Goal: Information Seeking & Learning: Learn about a topic

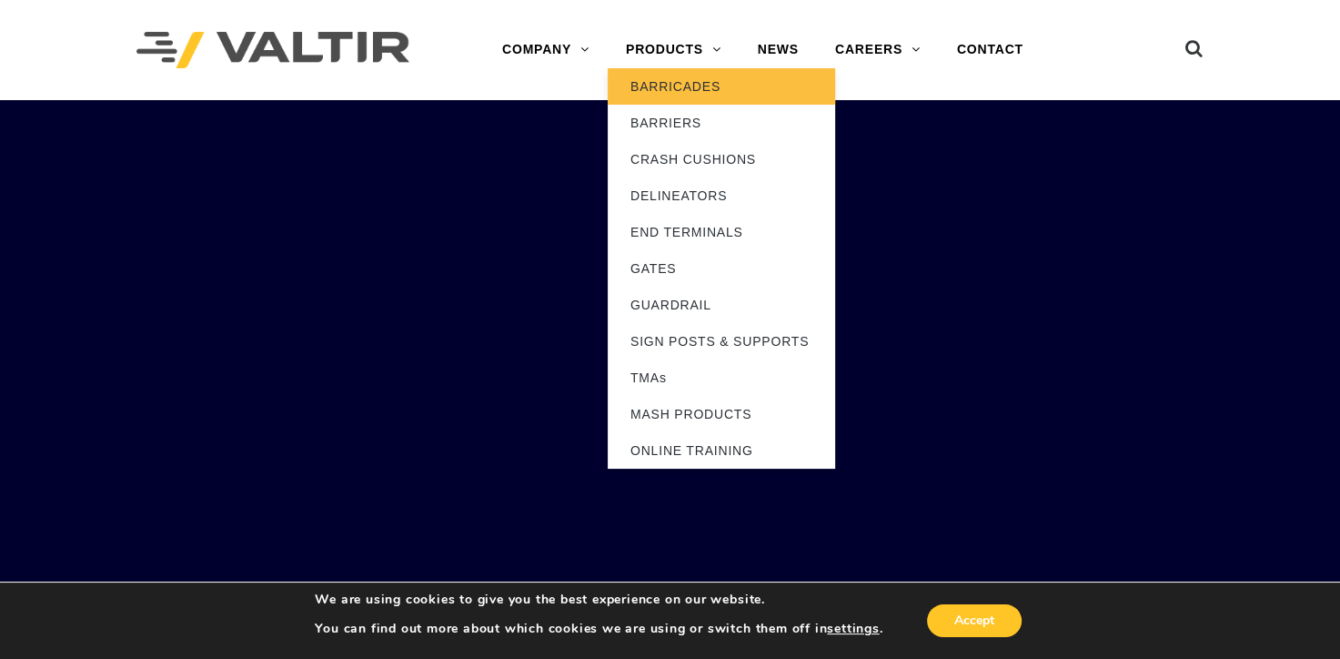
click at [679, 89] on ya-tr-span "BARRICADES" at bounding box center [675, 86] width 90 height 15
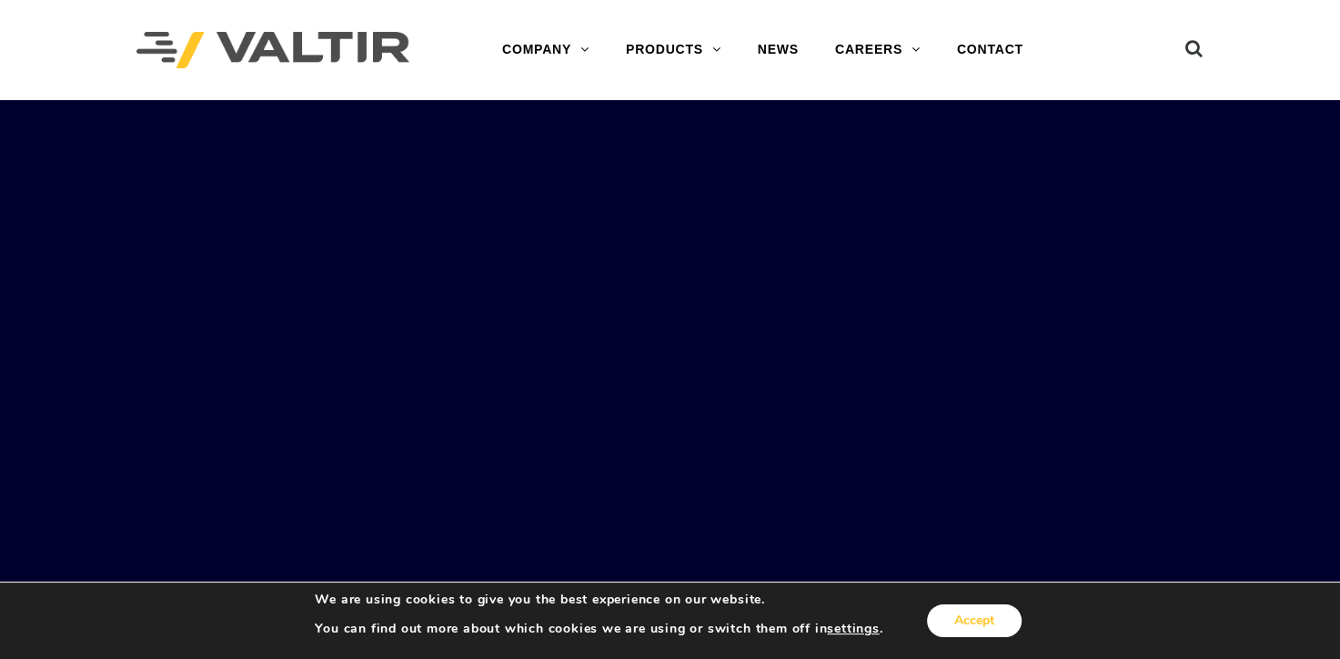
click at [966, 617] on button "Accept" at bounding box center [974, 620] width 95 height 33
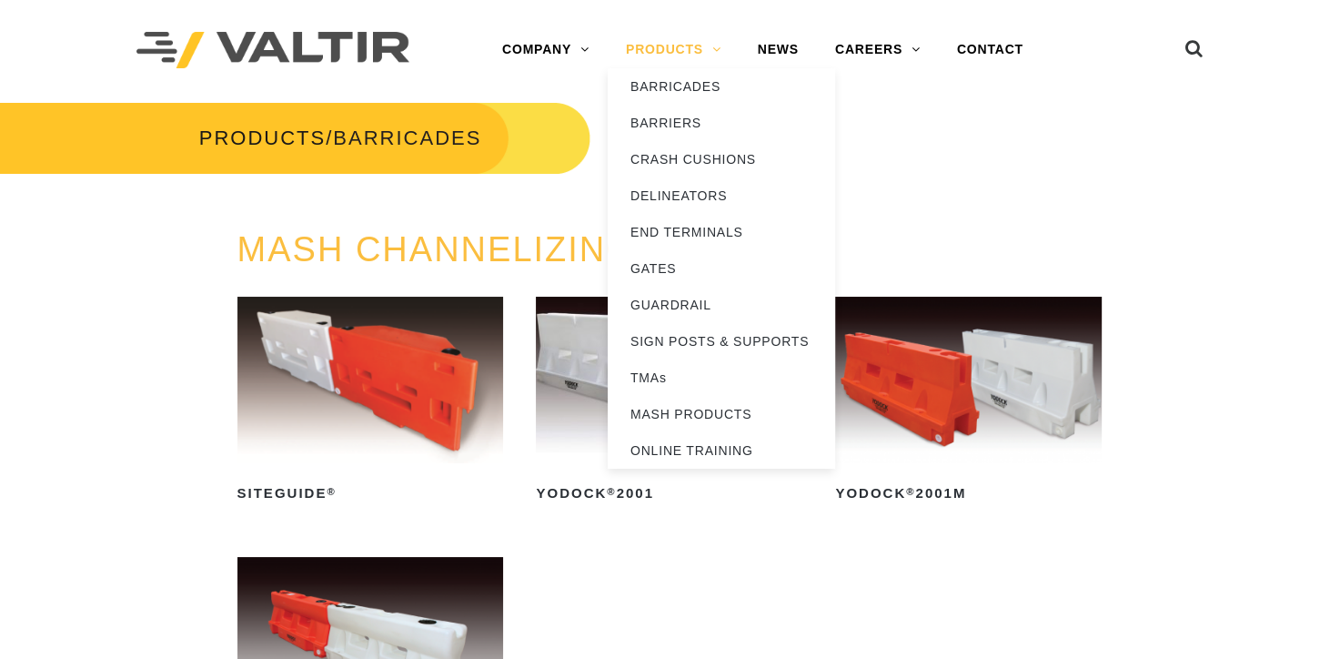
click at [660, 59] on link "PRODUCTS" at bounding box center [674, 50] width 132 height 36
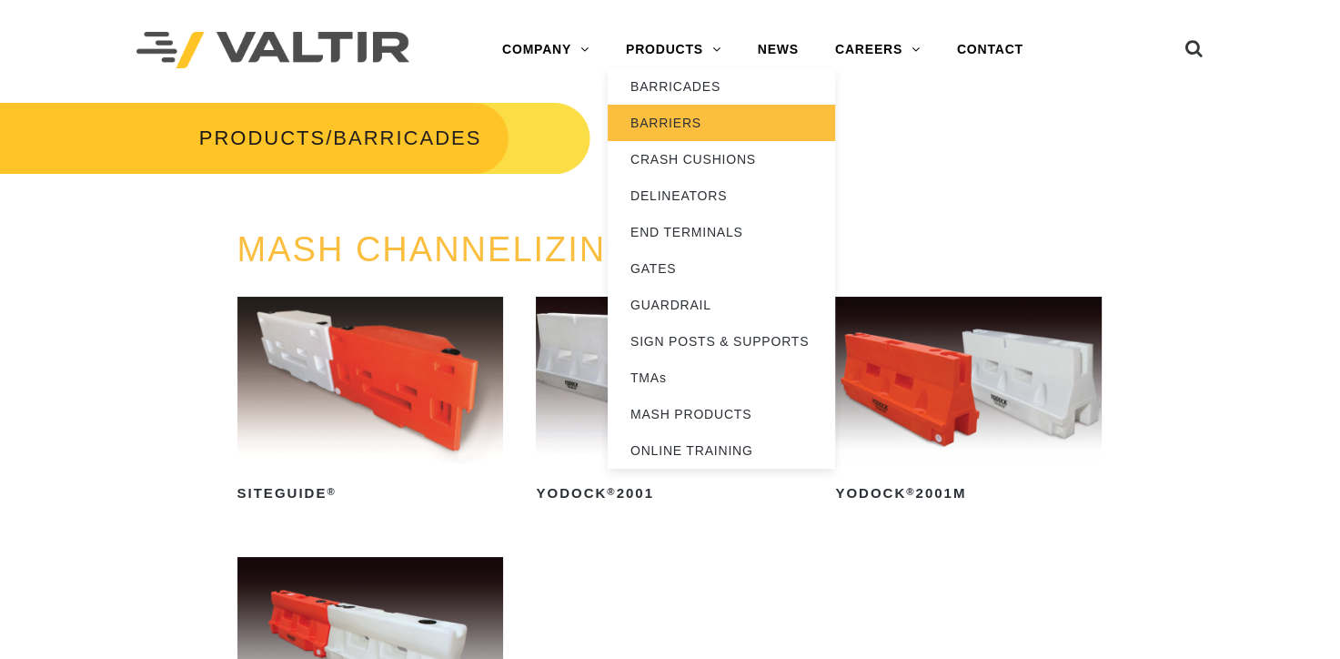
click at [708, 125] on link "BARRIERS" at bounding box center [721, 123] width 227 height 36
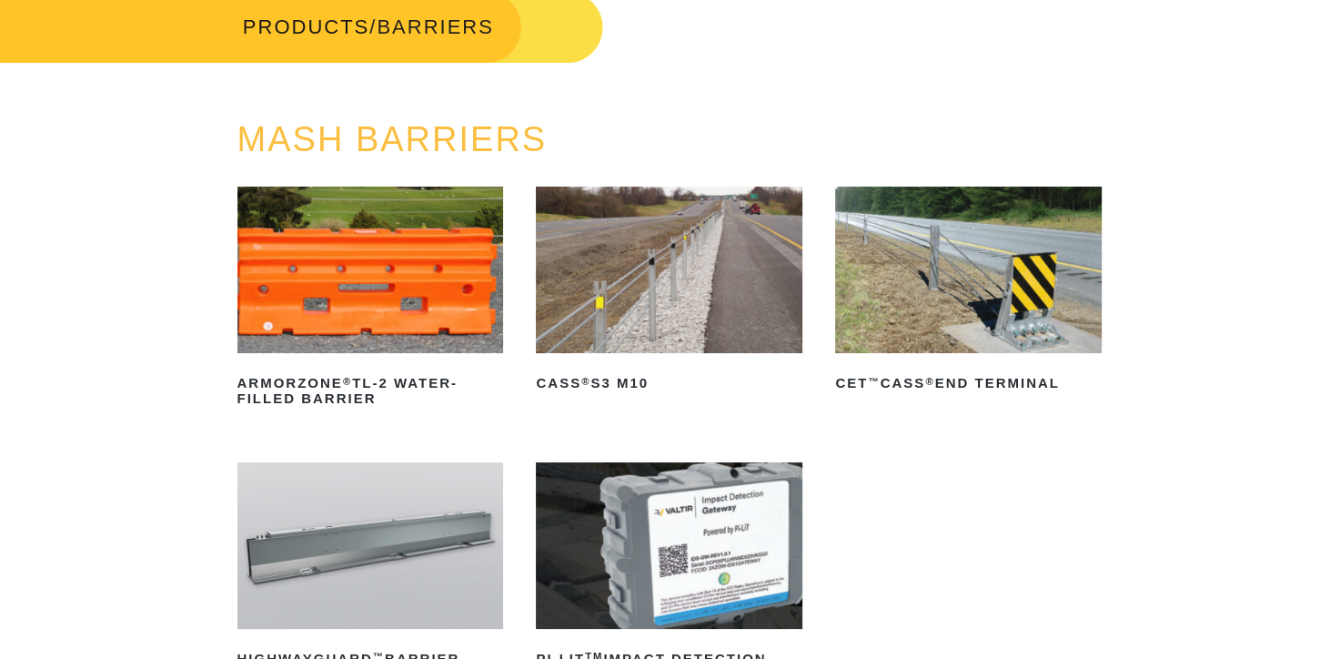
scroll to position [182, 0]
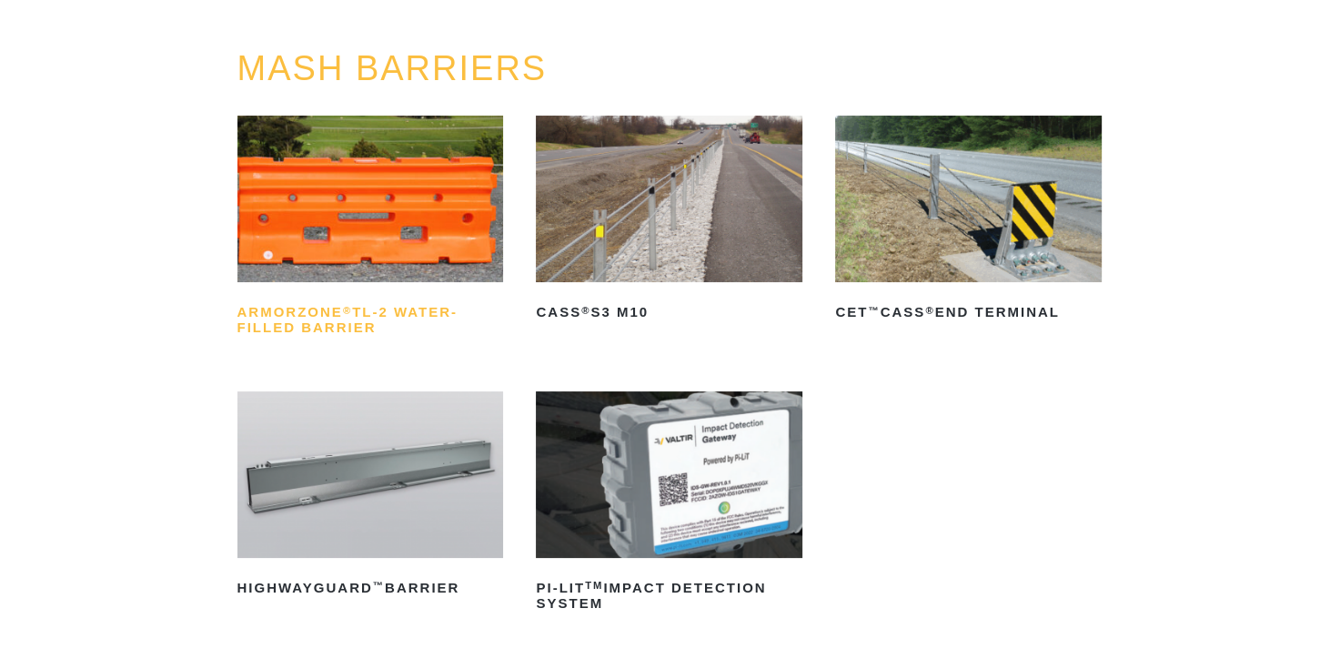
click at [362, 323] on h2 "ArmorZone ® TL-2 Water-Filled Barrier" at bounding box center [370, 320] width 267 height 44
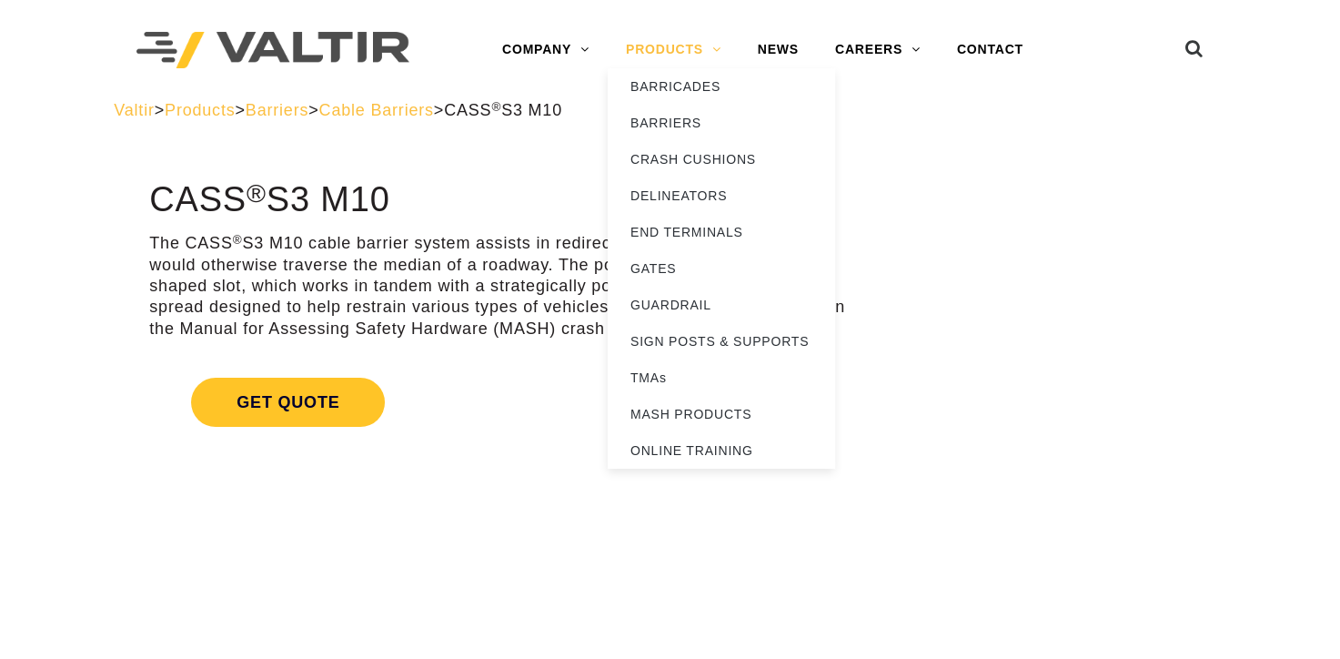
click at [678, 57] on link "PRODUCTS" at bounding box center [674, 50] width 132 height 36
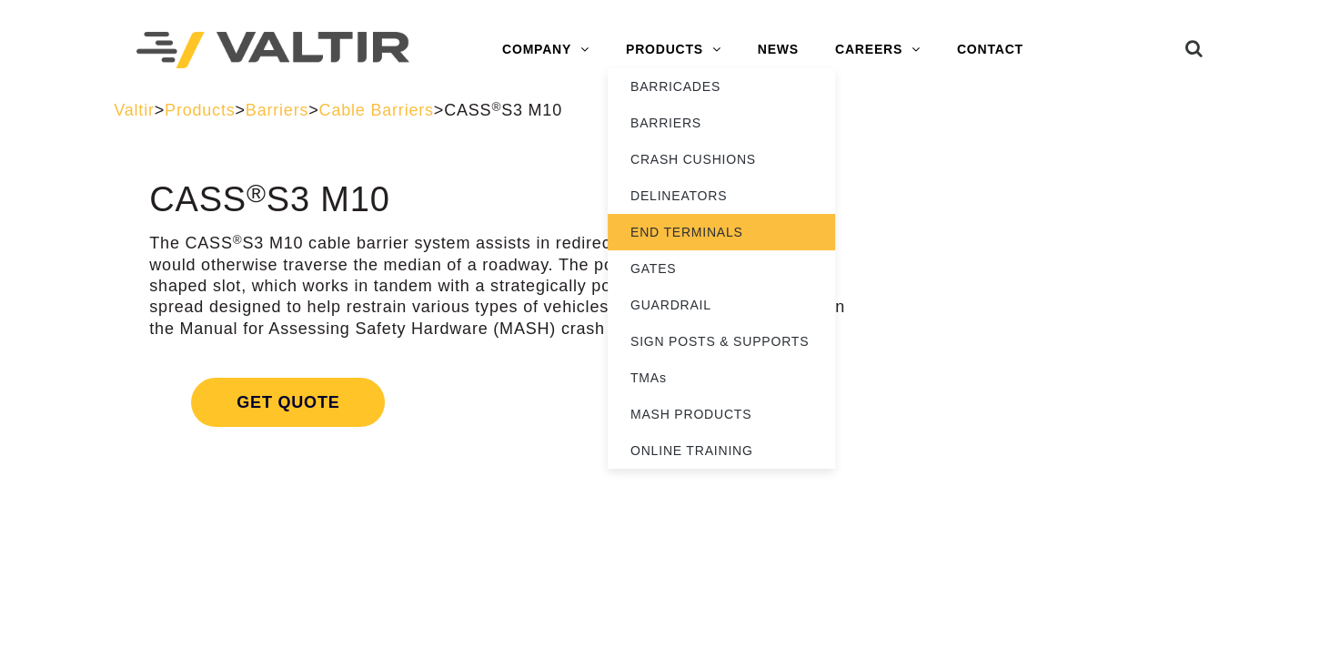
click at [720, 239] on link "END TERMINALS" at bounding box center [721, 232] width 227 height 36
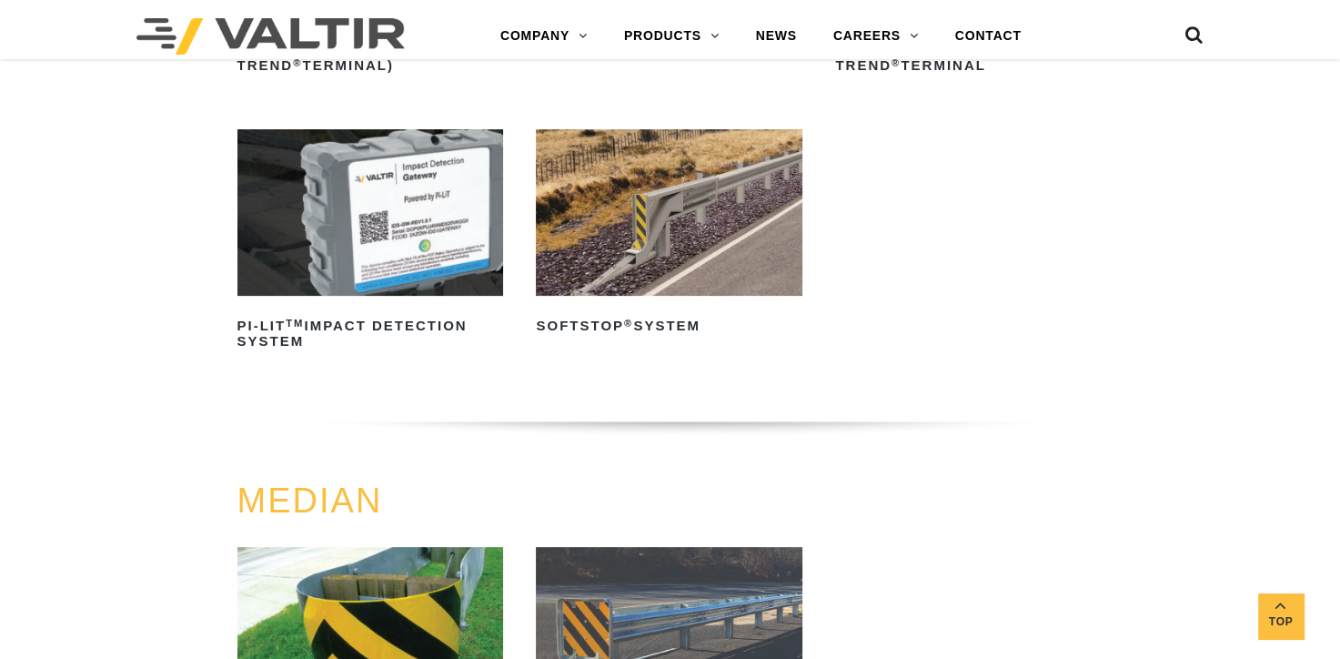
scroll to position [466, 0]
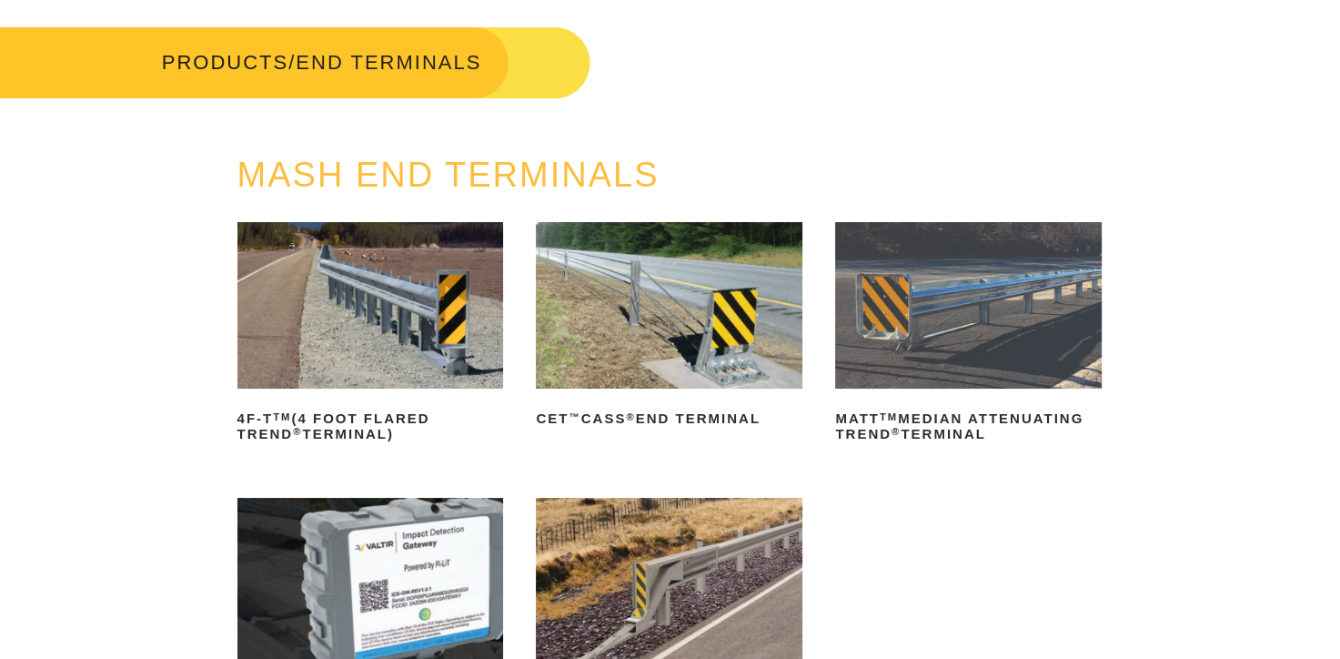
scroll to position [91, 0]
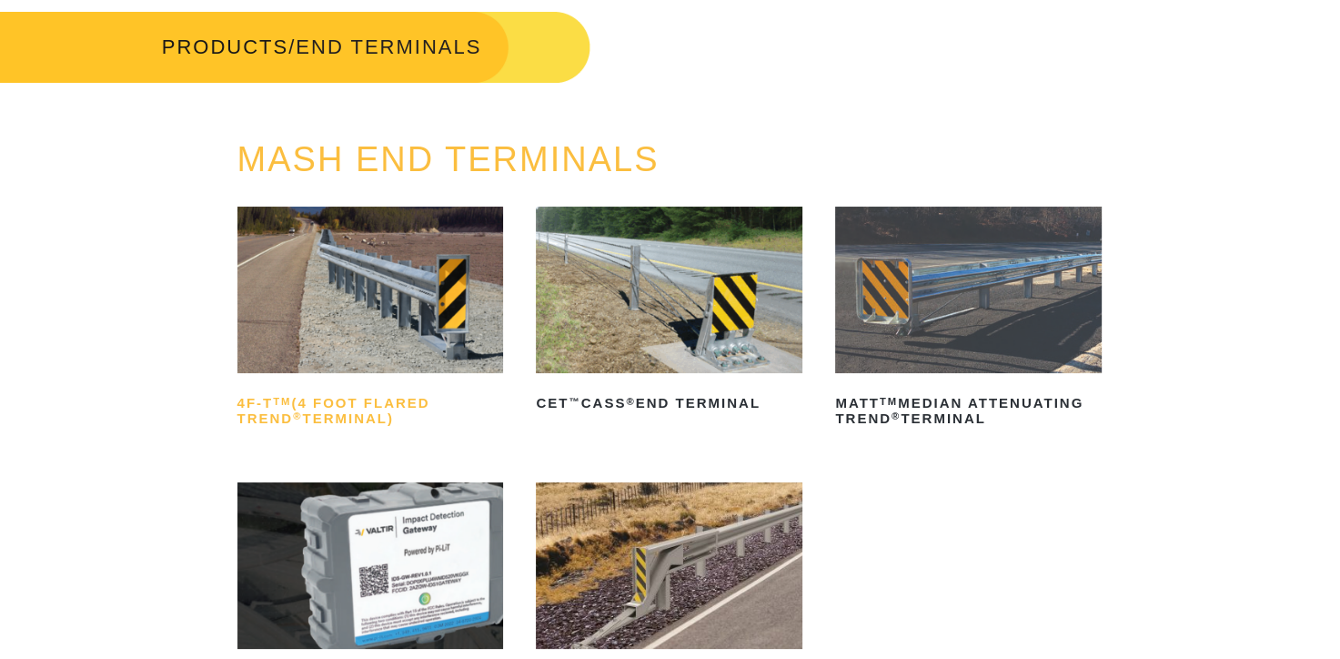
click at [399, 406] on h2 "4F-T TM (4 Foot Flared TREND ® Terminal)" at bounding box center [370, 411] width 267 height 44
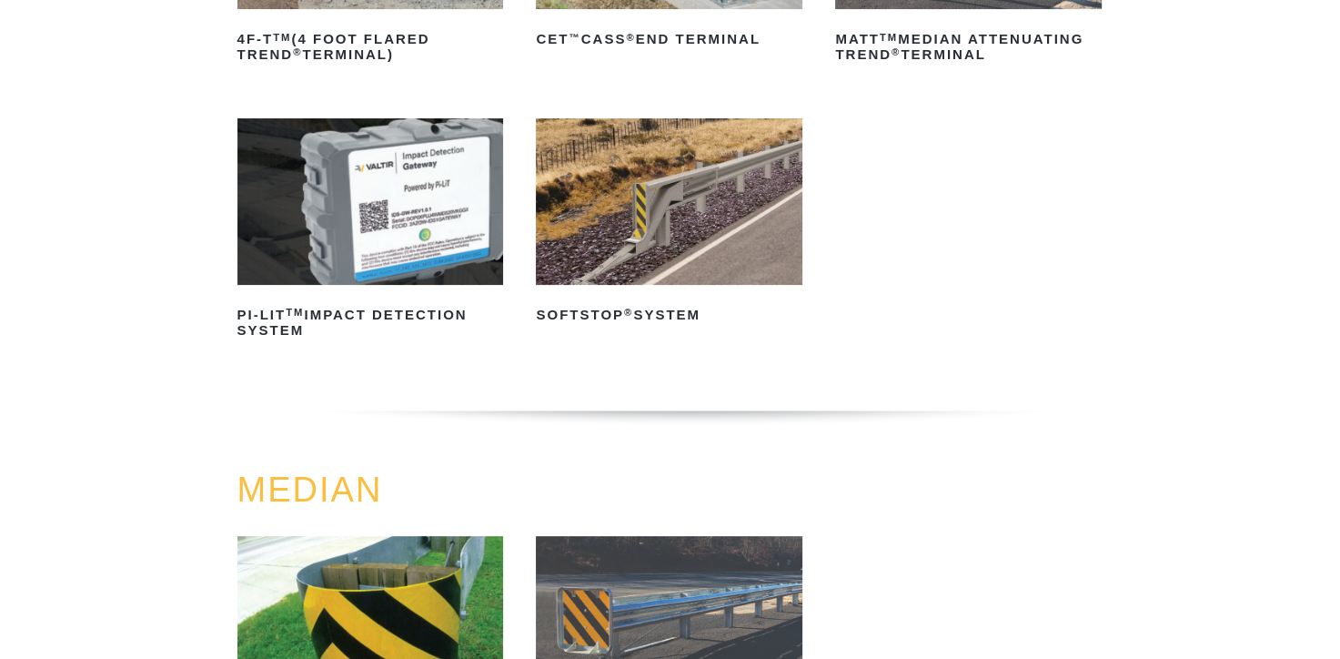
scroll to position [0, 0]
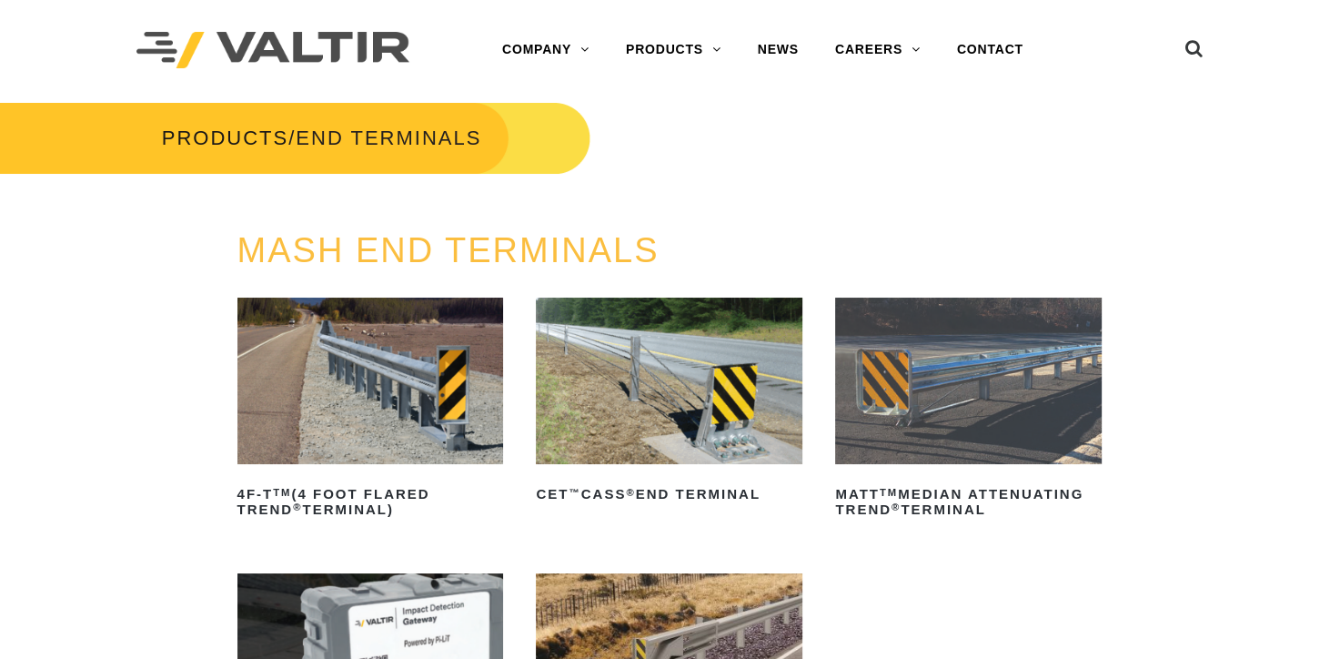
click at [387, 398] on img at bounding box center [370, 380] width 267 height 166
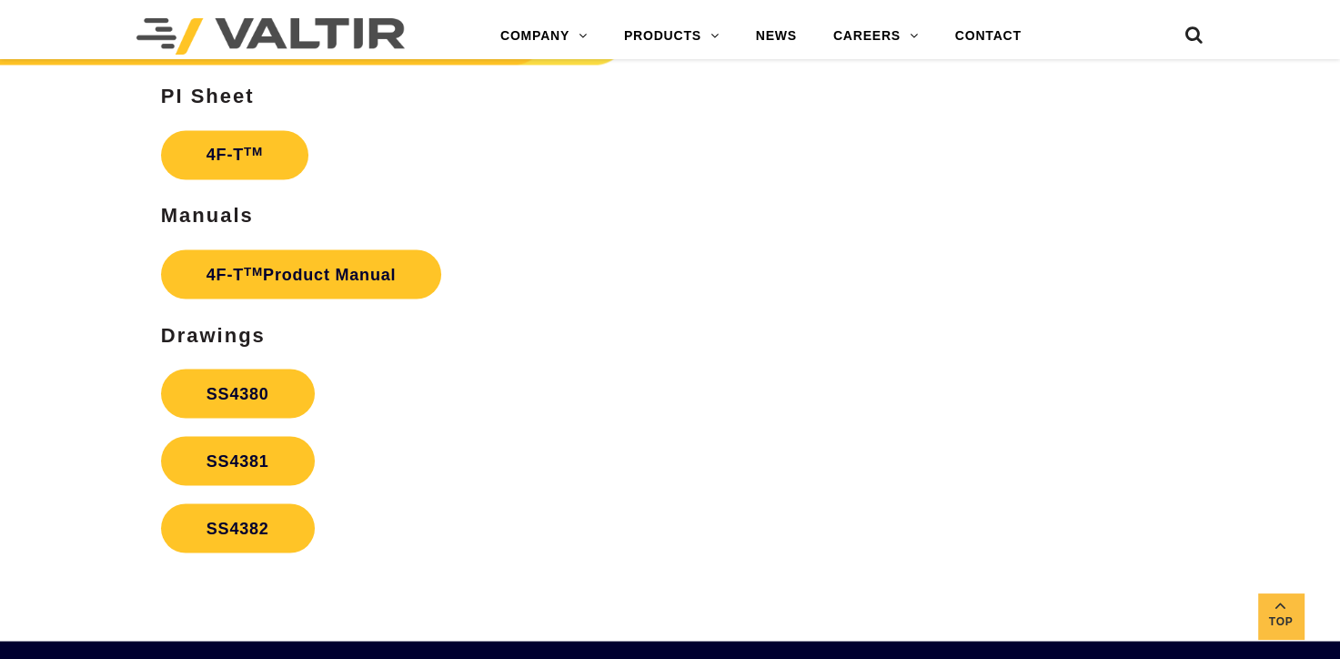
scroll to position [3002, 0]
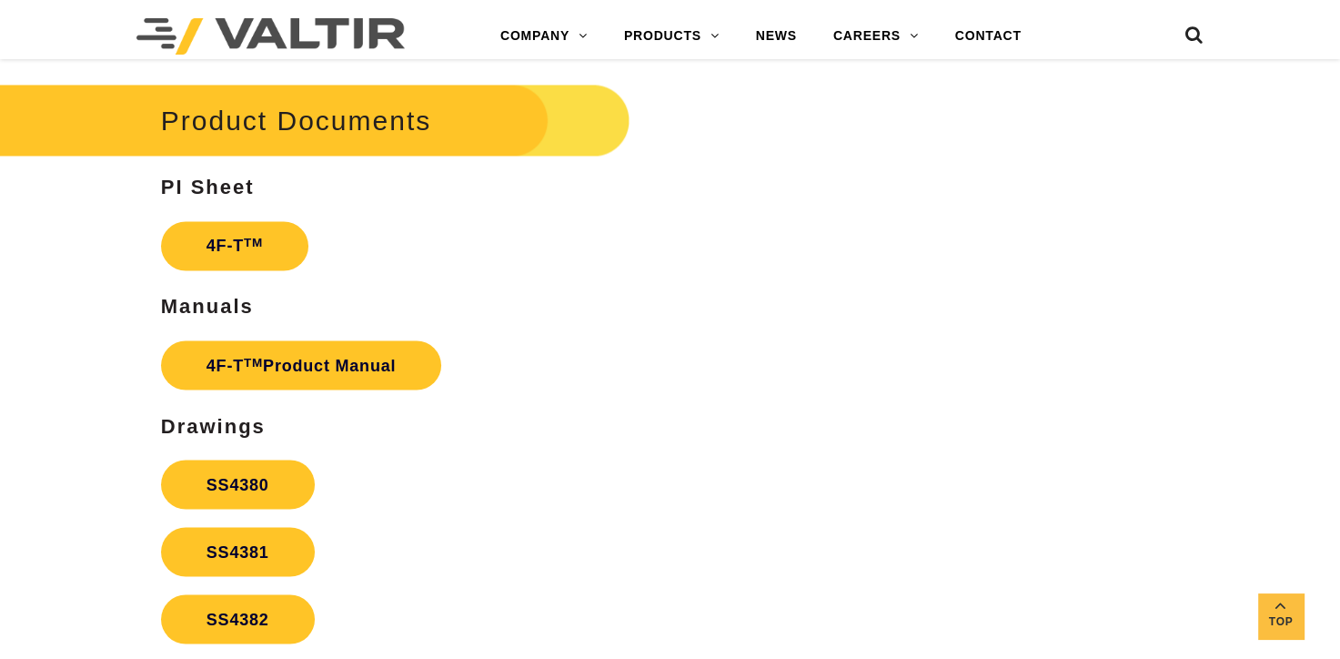
drag, startPoint x: 151, startPoint y: 191, endPoint x: 312, endPoint y: 186, distance: 161.1
drag, startPoint x: 176, startPoint y: 308, endPoint x: 266, endPoint y: 310, distance: 89.2
click at [266, 310] on h3 "Manuals" at bounding box center [502, 307] width 683 height 22
drag, startPoint x: 163, startPoint y: 433, endPoint x: 338, endPoint y: 461, distance: 177.8
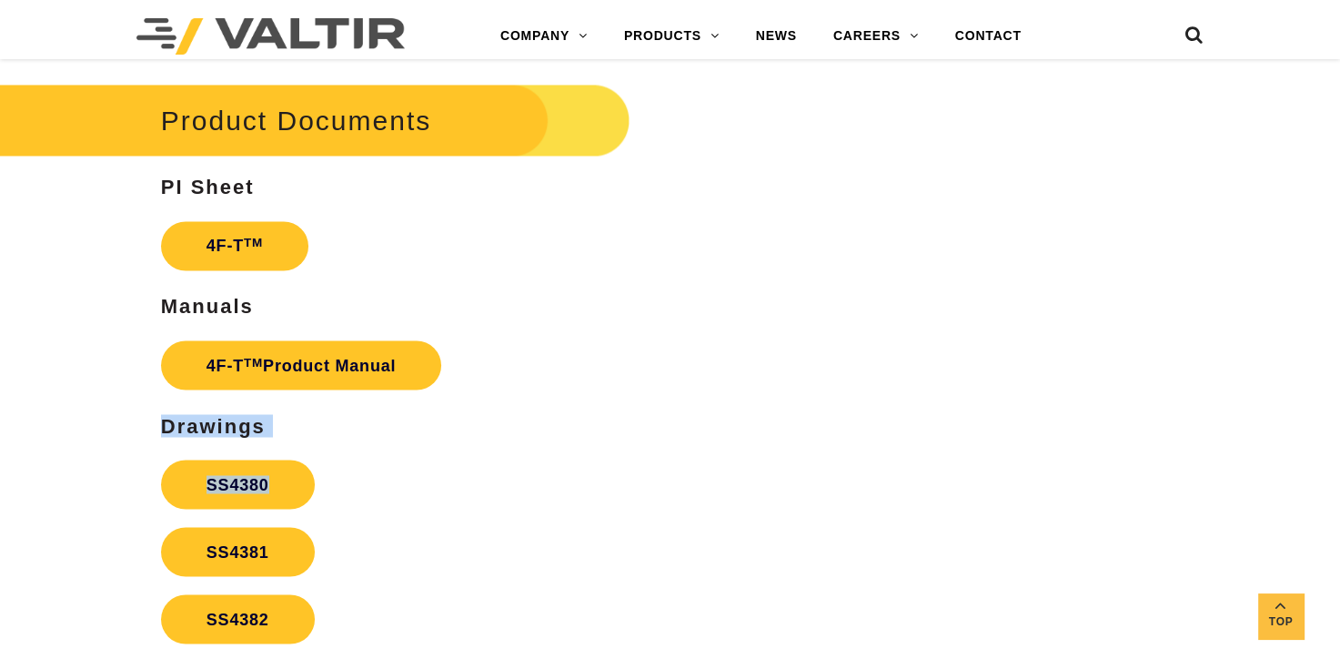
click at [338, 461] on div "Product Documents PI Sheet 4F-T TM Manuals 4F-T TM Product Manual Drawings SS43…" at bounding box center [502, 365] width 683 height 575
click at [337, 431] on h3 "Drawings" at bounding box center [502, 426] width 683 height 22
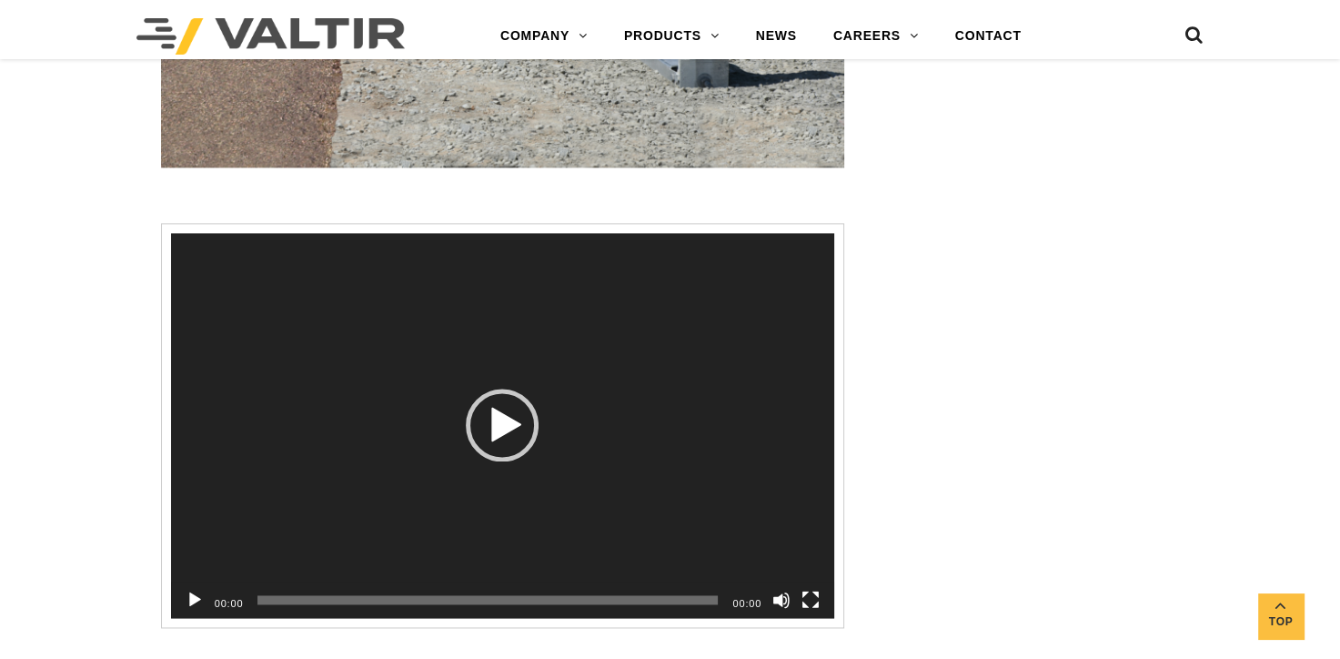
scroll to position [2456, 0]
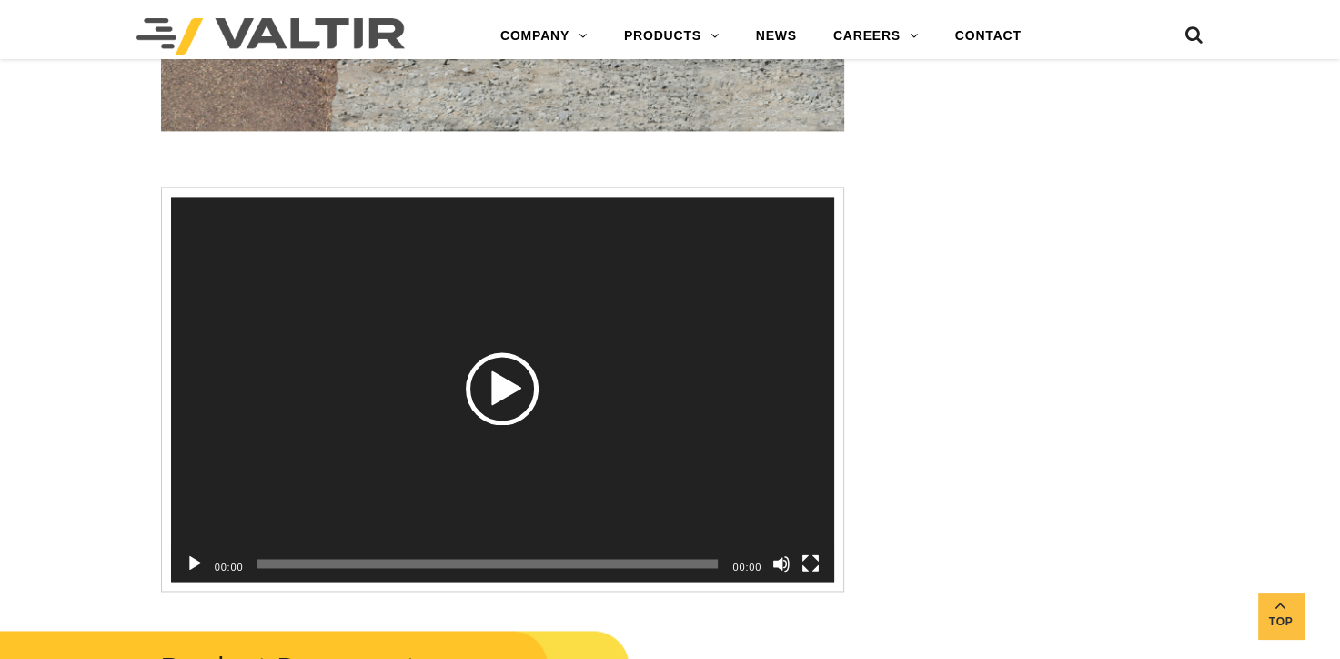
click at [484, 388] on div "Play" at bounding box center [502, 388] width 73 height 73
click at [488, 421] on span "Video Player" at bounding box center [502, 388] width 80 height 80
click at [192, 560] on button "Pause" at bounding box center [195, 563] width 18 height 18
click at [279, 562] on span "00:01" at bounding box center [487, 562] width 460 height 9
drag, startPoint x: 286, startPoint y: 559, endPoint x: 295, endPoint y: 553, distance: 11.1
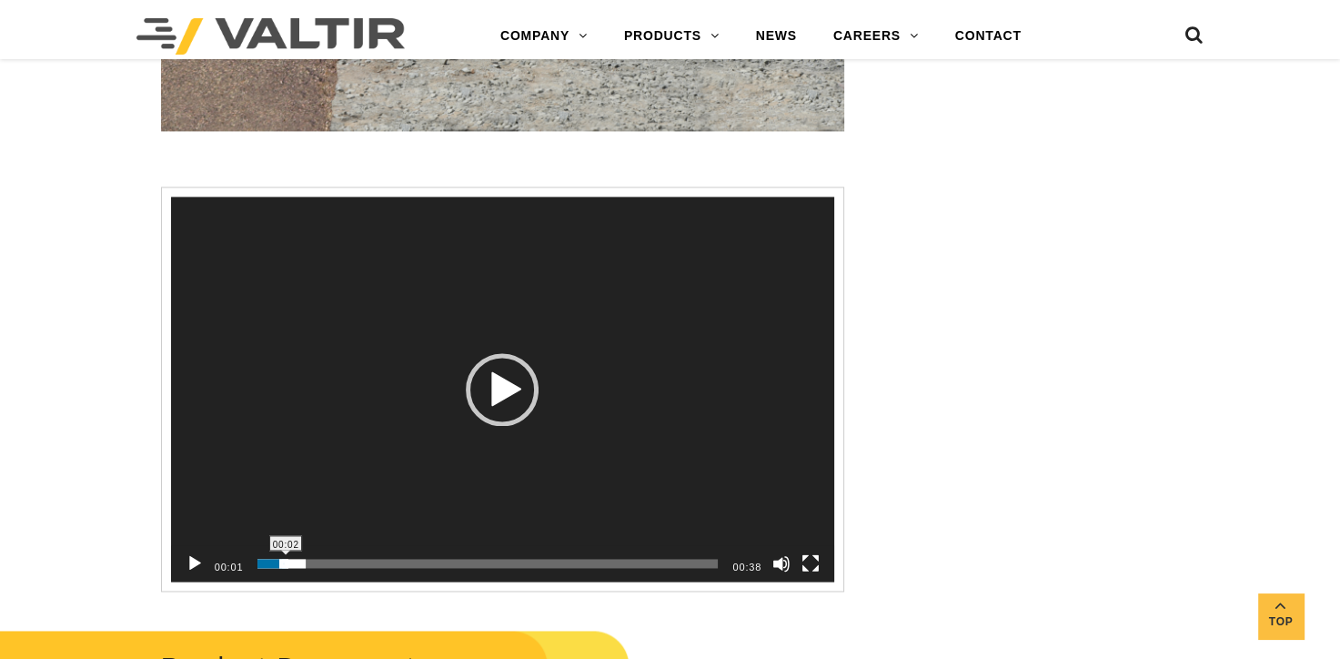
click at [295, 553] on div "00:02" at bounding box center [487, 563] width 460 height 36
drag, startPoint x: 317, startPoint y: 580, endPoint x: 302, endPoint y: 575, distance: 16.4
click at [307, 584] on div "Video Player 00:02 00:06 00:38 Use Up/Down Arrow keys to increase or decrease v…" at bounding box center [502, 388] width 683 height 405
click at [288, 561] on span "Time Slider" at bounding box center [287, 562] width 4 height 9
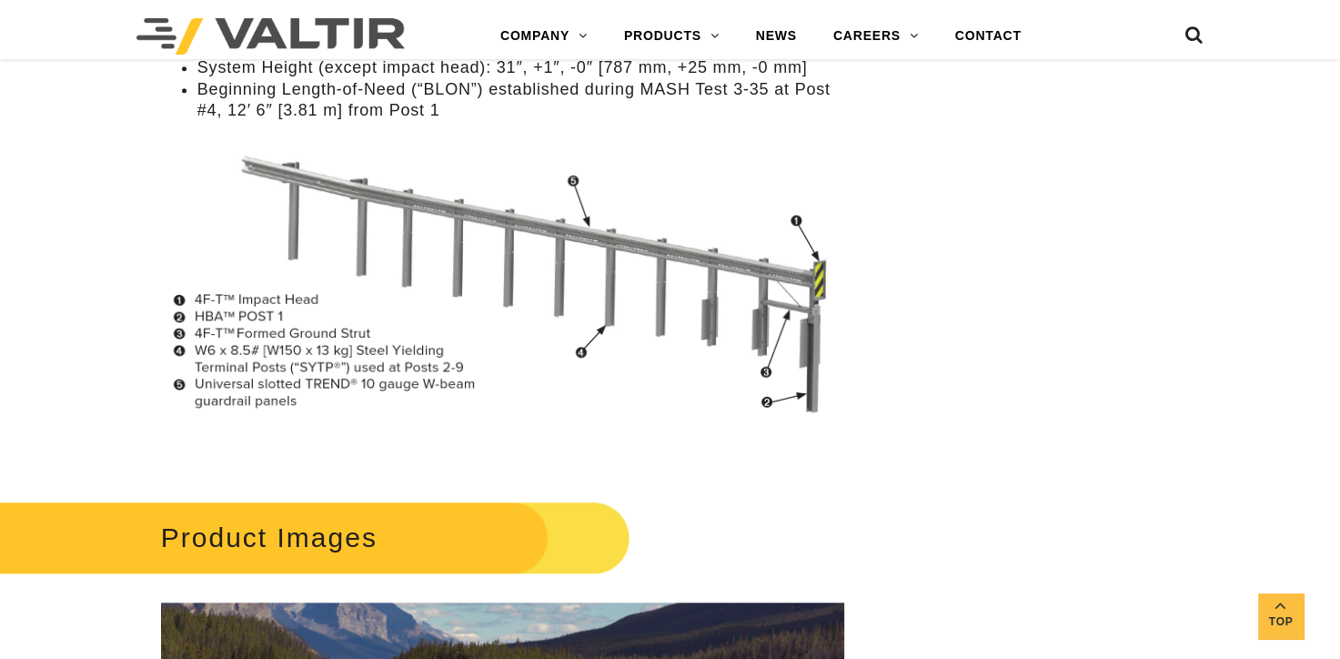
scroll to position [1546, 0]
